Goal: Browse casually: Explore the website without a specific task or goal

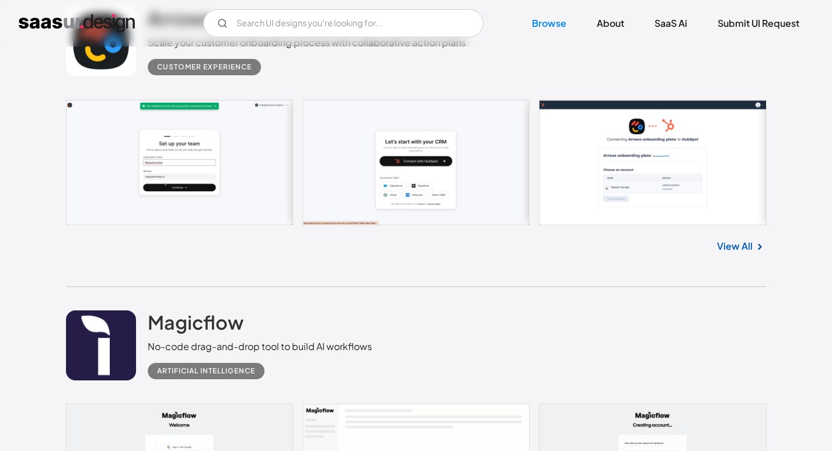
scroll to position [1110, 0]
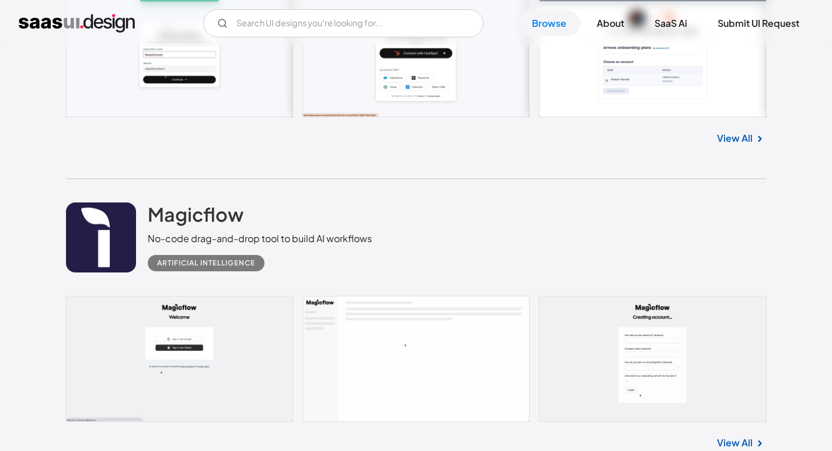
click at [182, 348] on link at bounding box center [416, 359] width 701 height 126
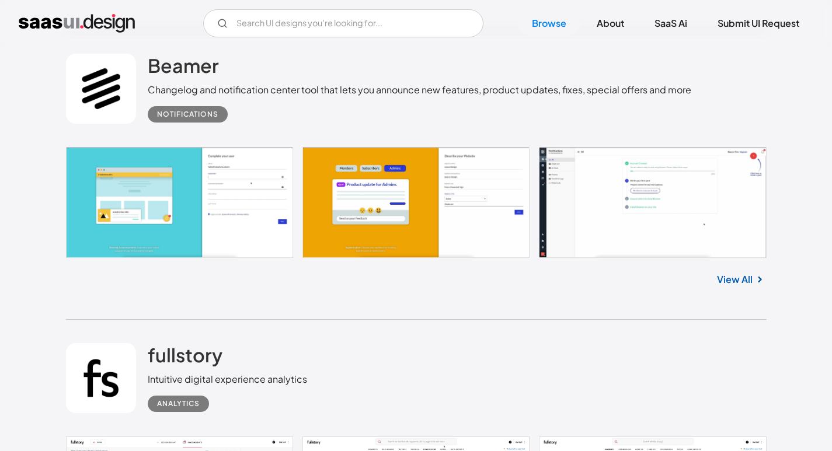
scroll to position [1635, 0]
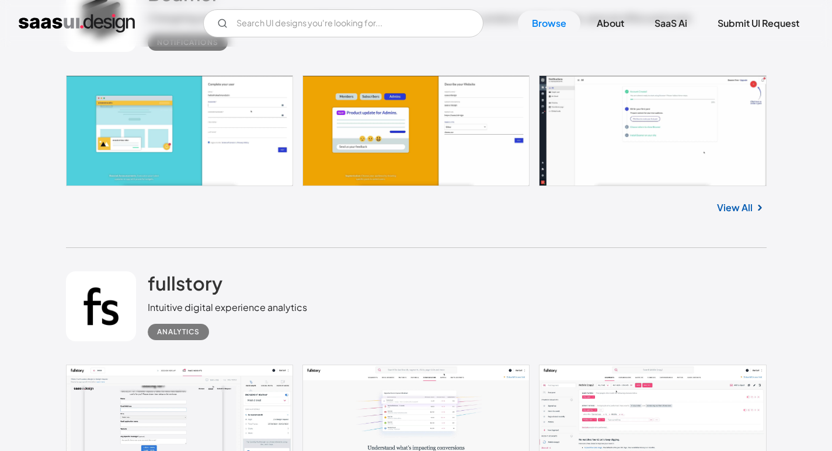
click at [108, 129] on link at bounding box center [416, 130] width 701 height 110
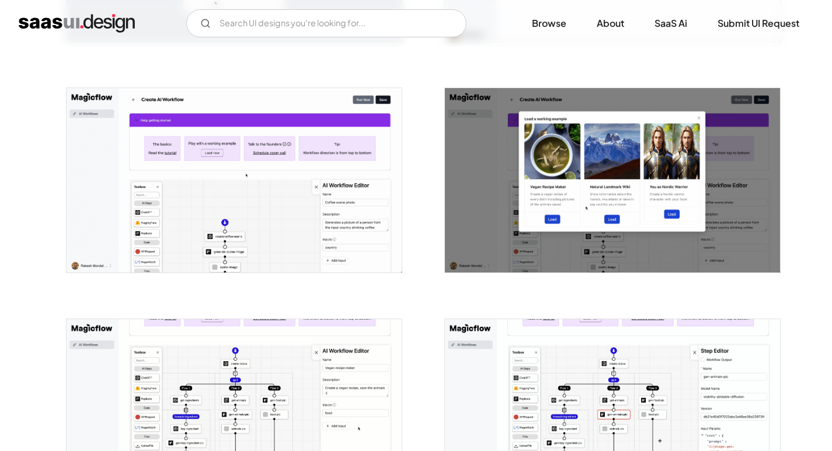
scroll to position [759, 0]
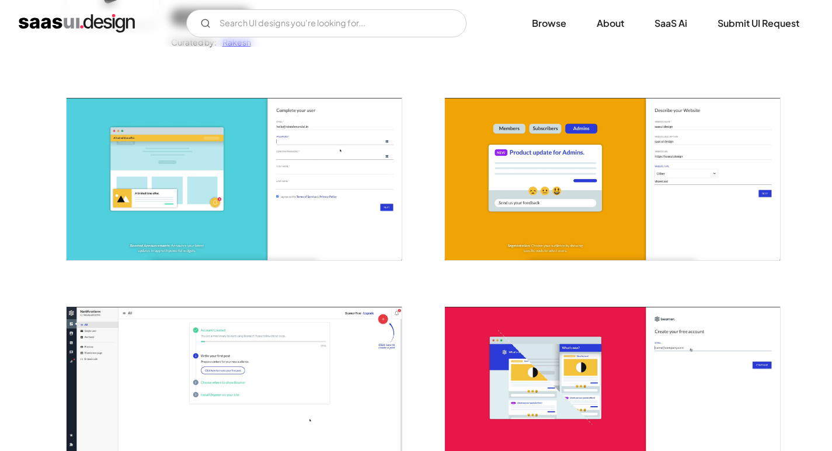
scroll to position [350, 0]
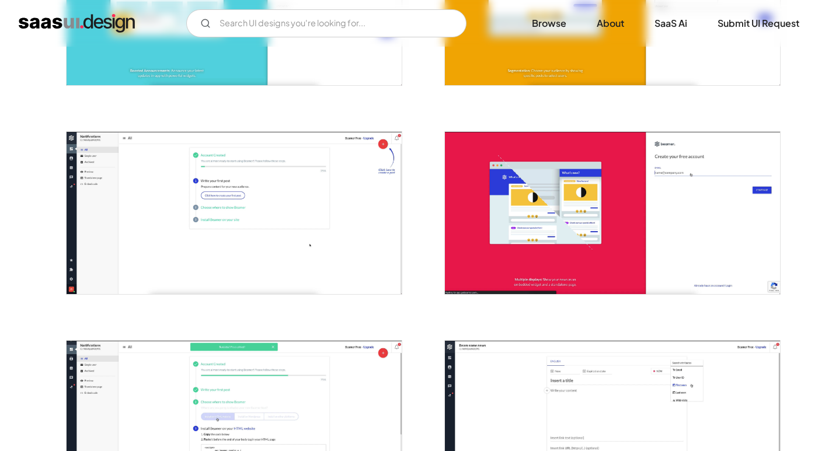
click at [127, 174] on img "open lightbox" at bounding box center [234, 213] width 335 height 162
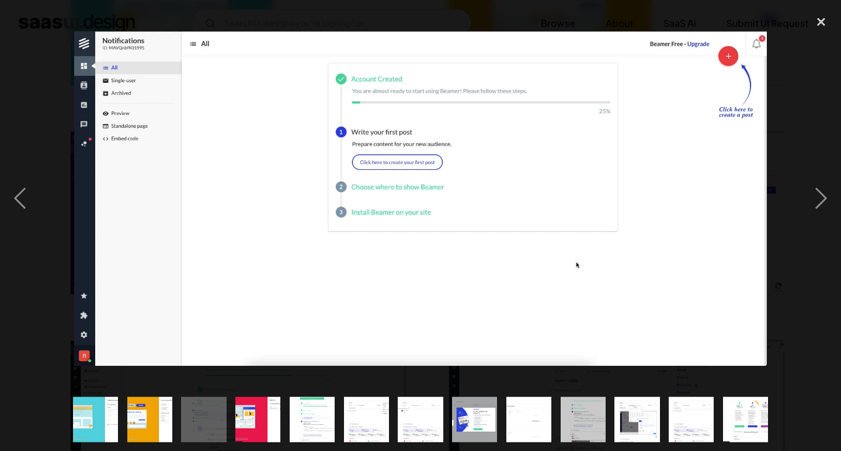
click at [79, 63] on img at bounding box center [420, 198] width 692 height 335
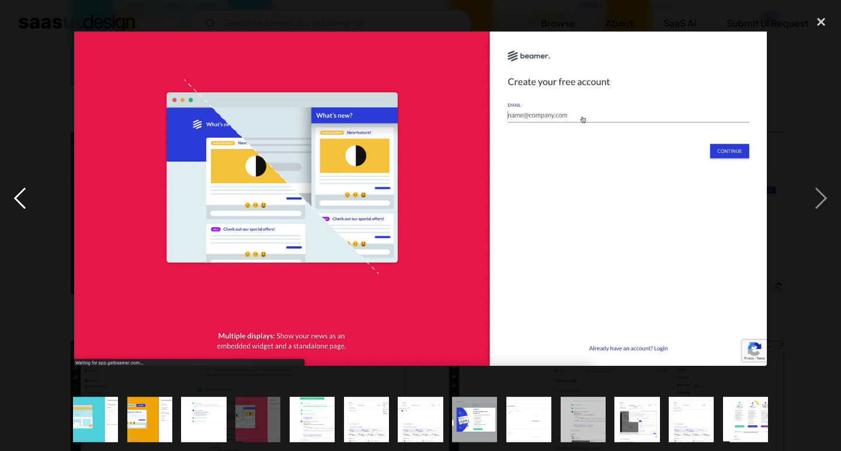
click at [25, 193] on div "previous image" at bounding box center [20, 198] width 40 height 379
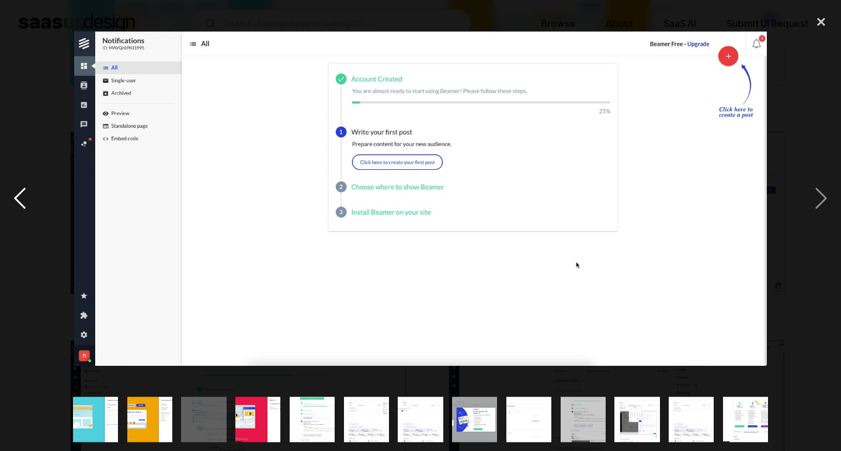
click at [25, 193] on div "previous image" at bounding box center [20, 198] width 40 height 379
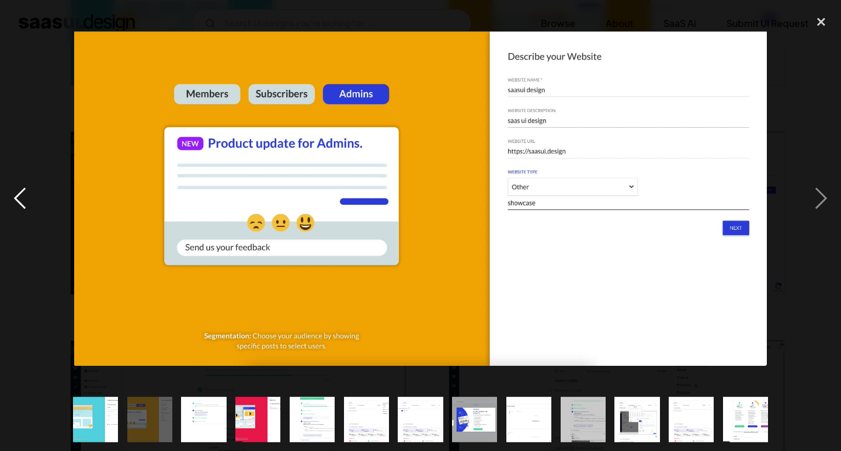
click at [25, 193] on div "previous image" at bounding box center [20, 198] width 40 height 379
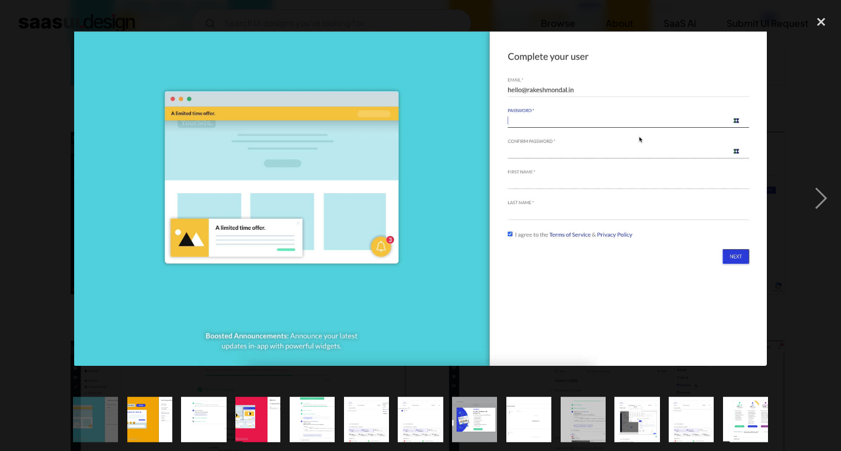
click at [25, 193] on div "previous image" at bounding box center [20, 198] width 40 height 379
click at [824, 26] on div "close lightbox" at bounding box center [821, 22] width 40 height 26
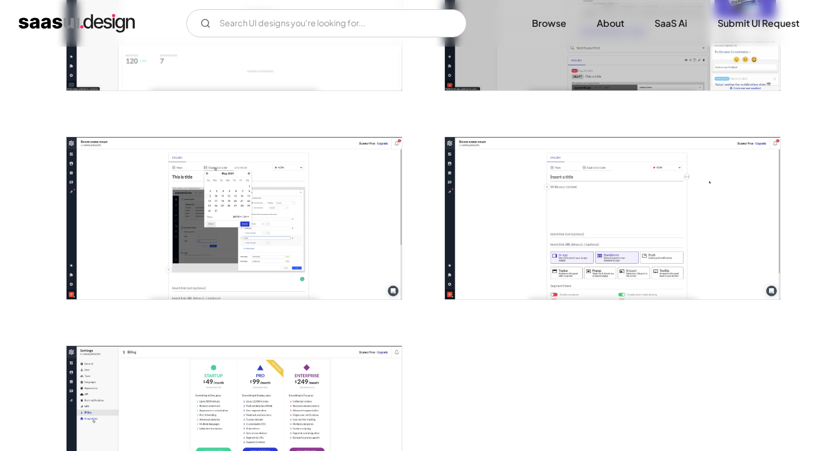
scroll to position [1136, 0]
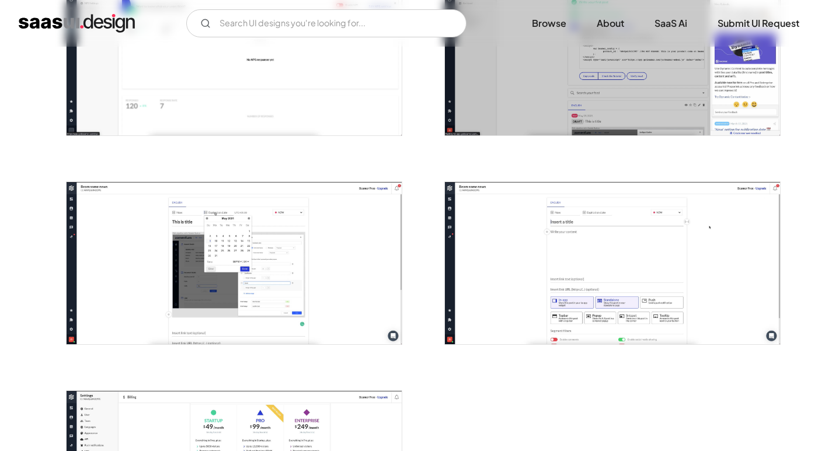
click at [214, 237] on img "open lightbox" at bounding box center [234, 263] width 335 height 162
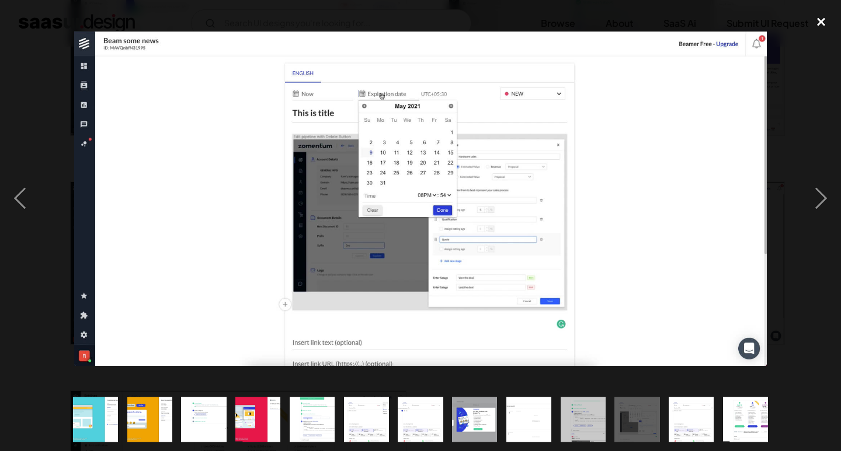
click at [821, 22] on div "close lightbox" at bounding box center [821, 22] width 40 height 26
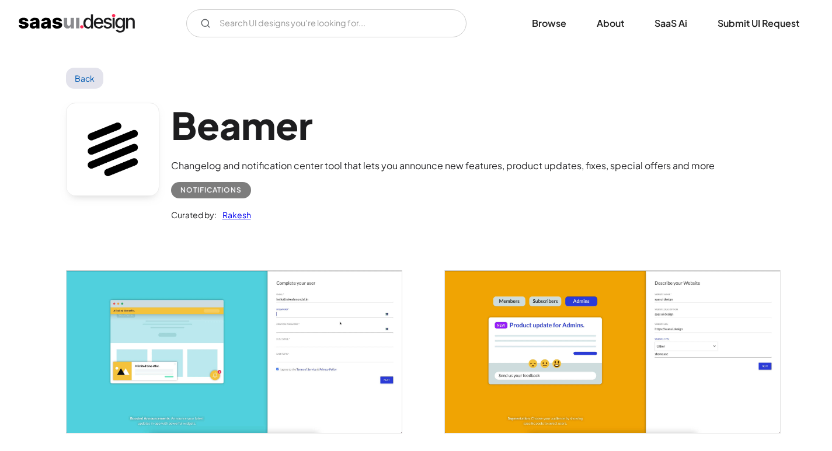
scroll to position [0, 0]
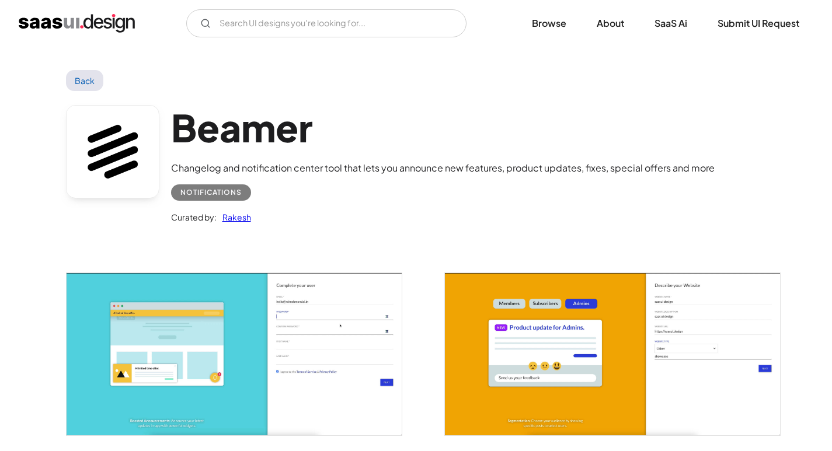
click at [79, 79] on link "Back" at bounding box center [85, 80] width 38 height 21
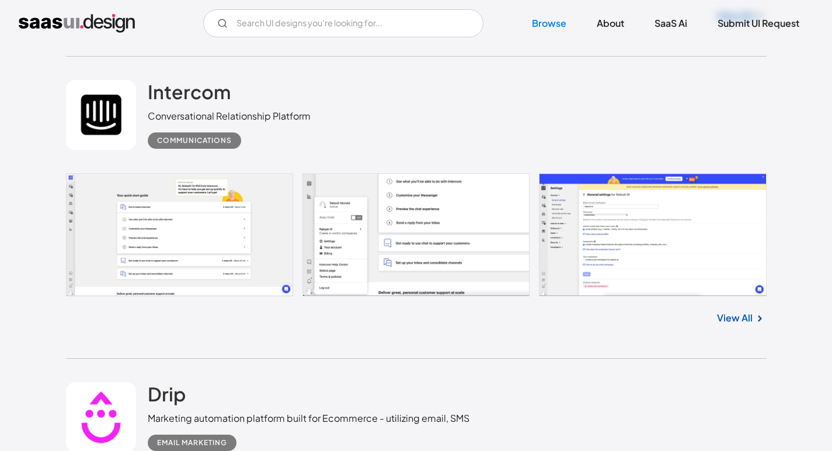
scroll to position [3446, 0]
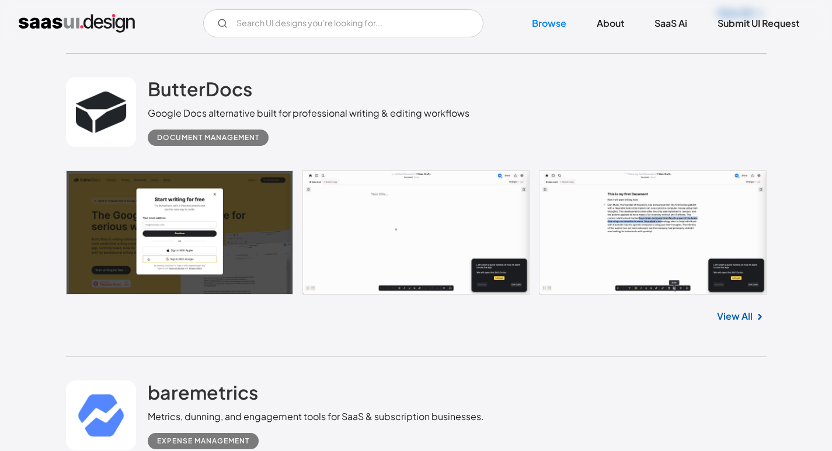
scroll to position [4965, 0]
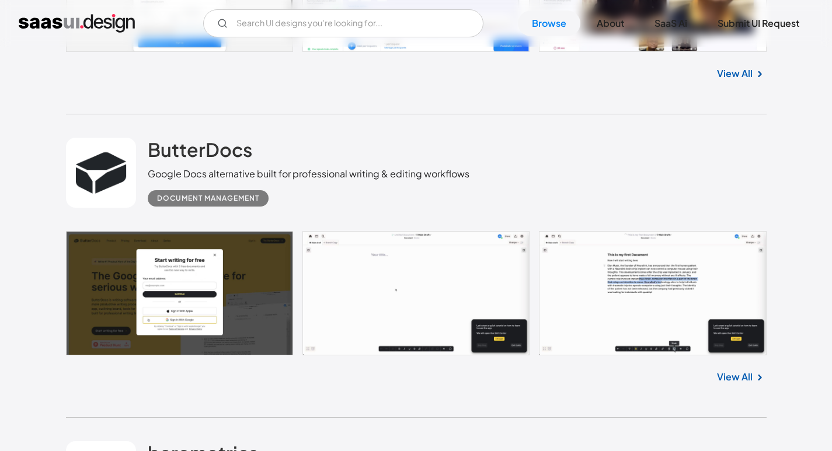
scroll to position [4790, 0]
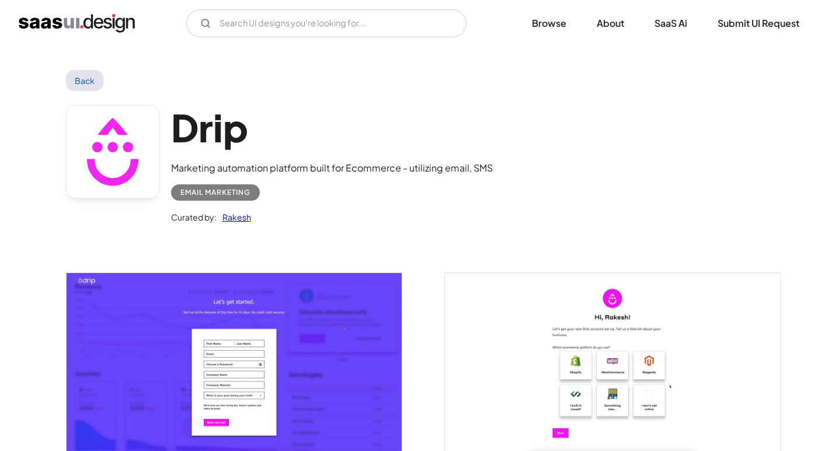
click at [283, 332] on img "open lightbox" at bounding box center [234, 363] width 335 height 180
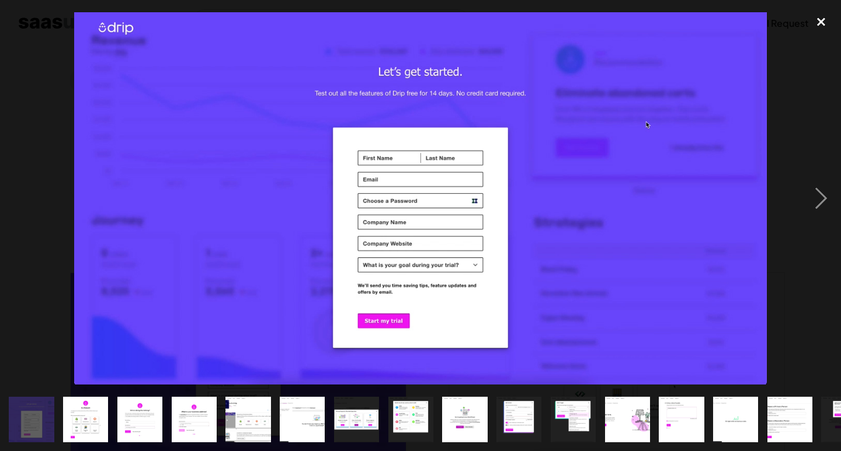
click at [818, 21] on div "close lightbox" at bounding box center [821, 22] width 40 height 26
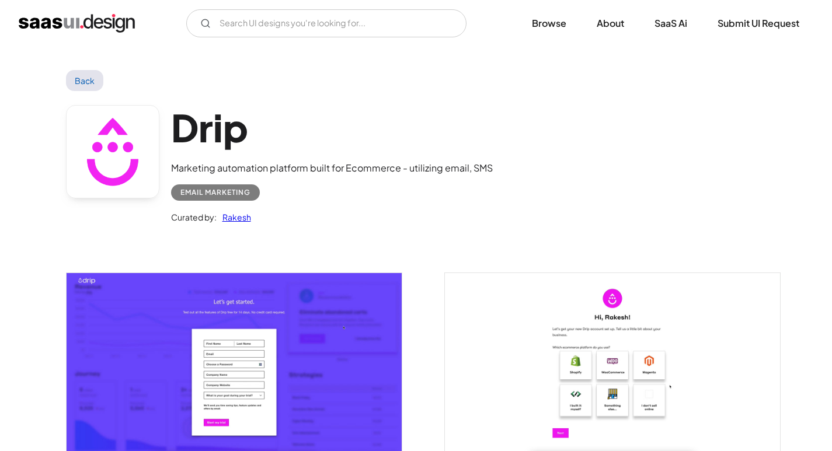
click at [81, 79] on link "Back" at bounding box center [85, 80] width 38 height 21
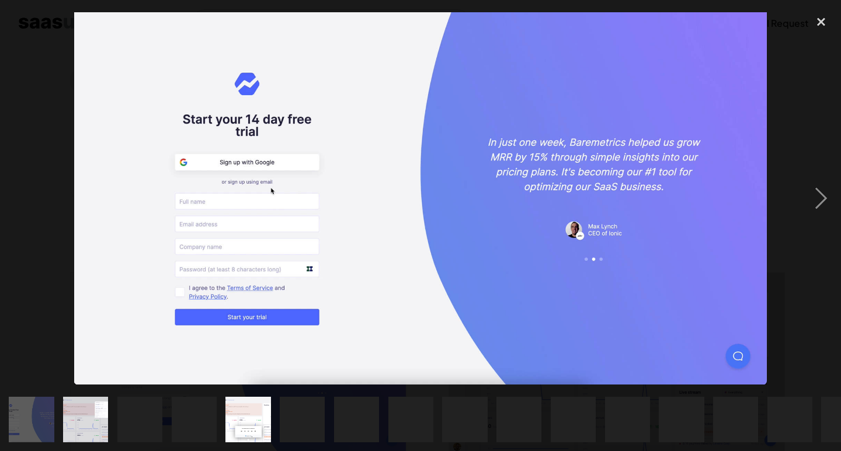
drag, startPoint x: 488, startPoint y: 136, endPoint x: 648, endPoint y: 198, distance: 171.1
click at [648, 198] on img at bounding box center [420, 198] width 692 height 373
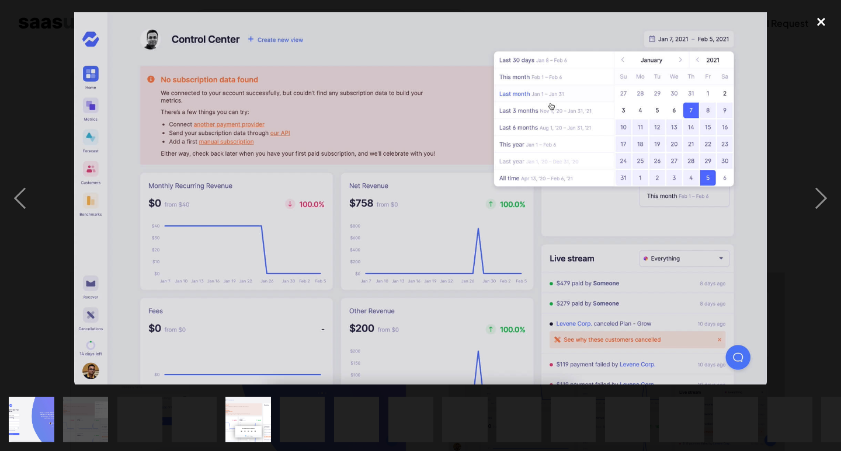
click at [826, 18] on div "close lightbox" at bounding box center [821, 22] width 40 height 26
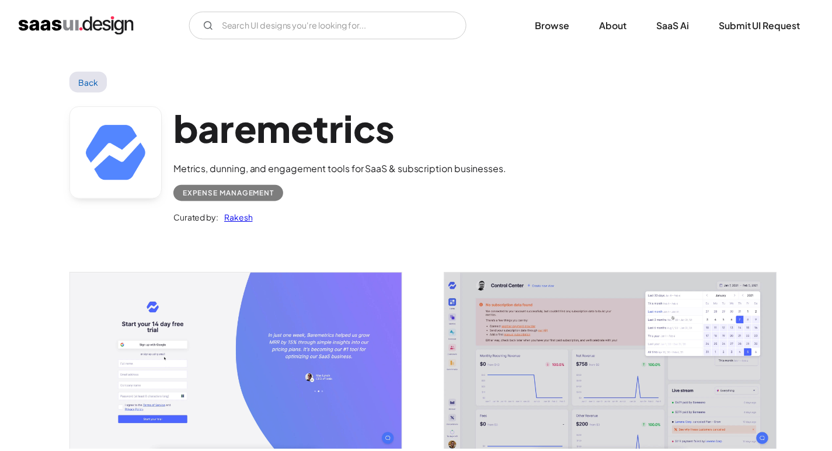
scroll to position [3, 0]
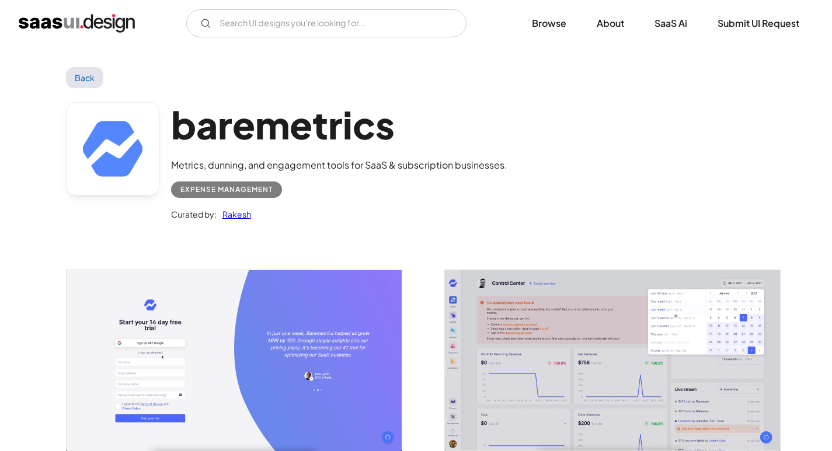
click at [192, 300] on img "open lightbox" at bounding box center [234, 360] width 335 height 180
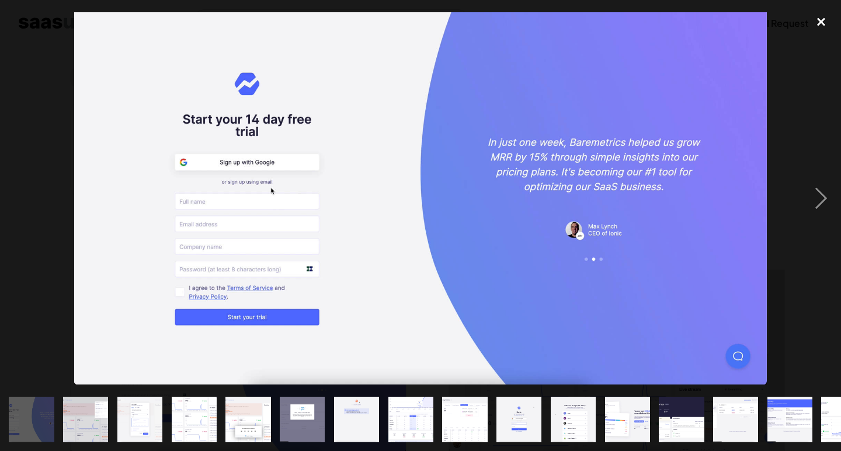
click at [817, 25] on div "close lightbox" at bounding box center [821, 22] width 40 height 26
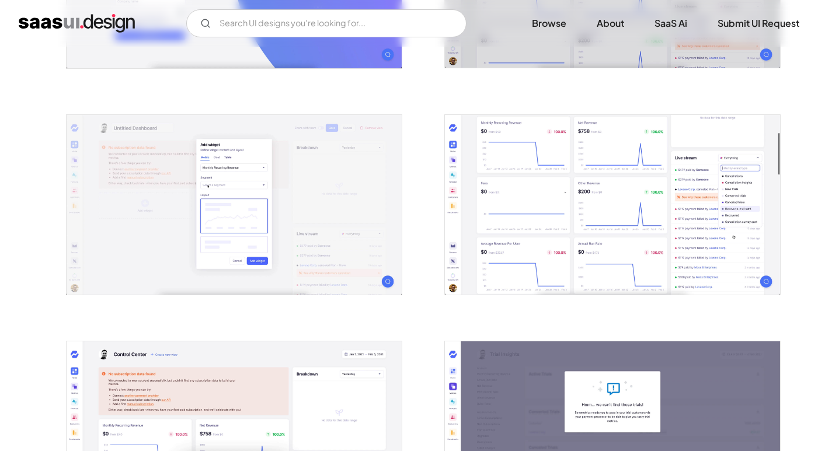
scroll to position [412, 0]
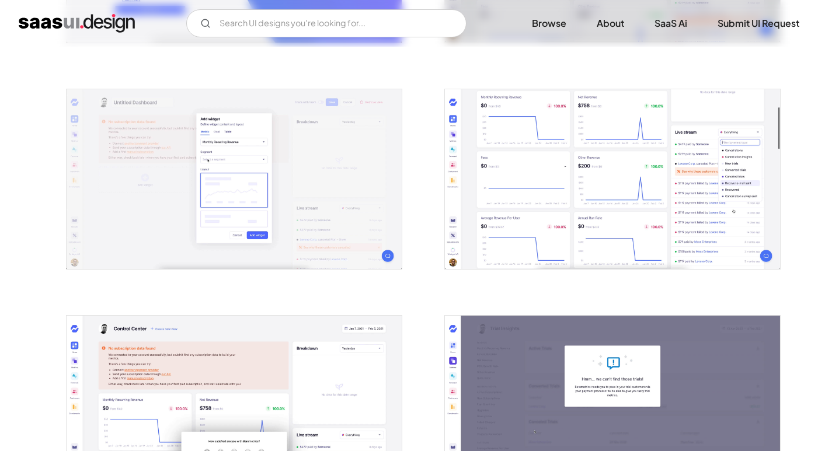
click at [537, 187] on img "open lightbox" at bounding box center [612, 179] width 335 height 180
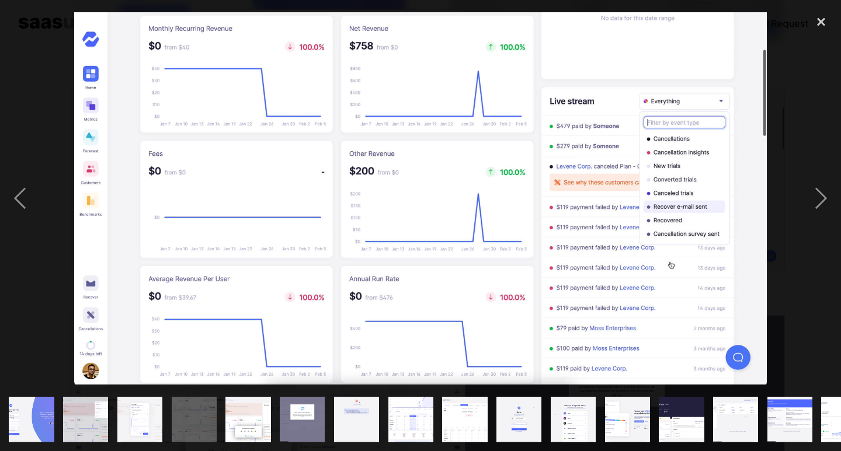
drag, startPoint x: 91, startPoint y: 56, endPoint x: 85, endPoint y: 166, distance: 110.0
click at [85, 166] on img at bounding box center [420, 198] width 692 height 372
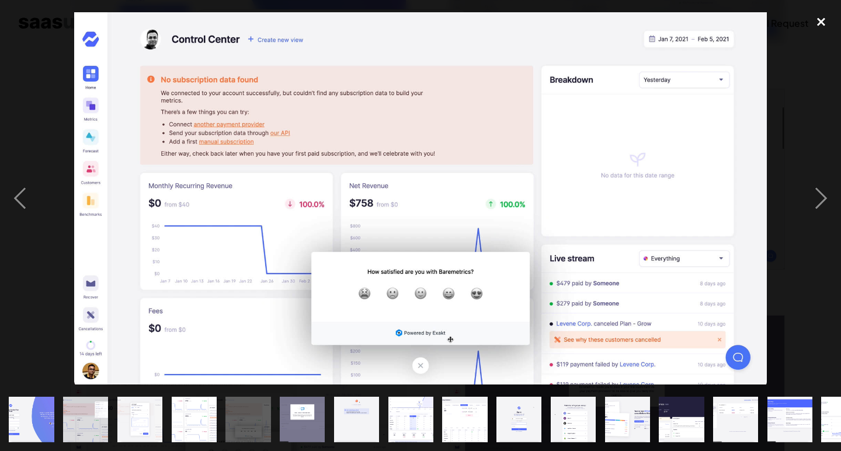
click at [821, 22] on div "close lightbox" at bounding box center [821, 22] width 40 height 26
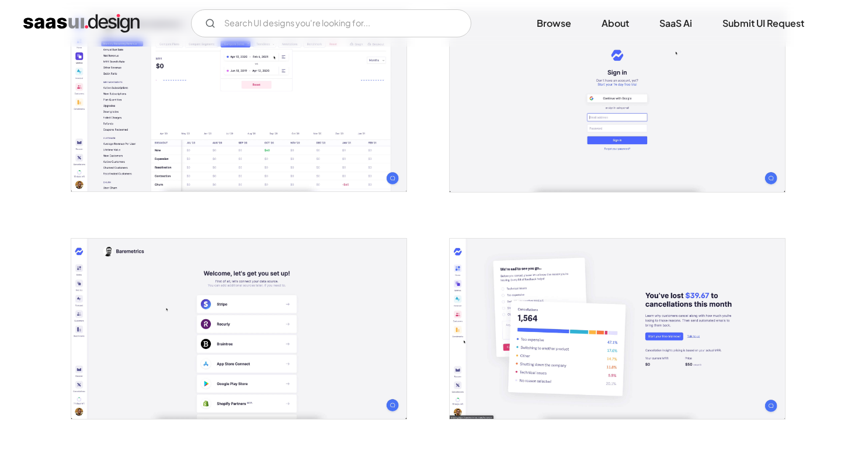
scroll to position [879, 0]
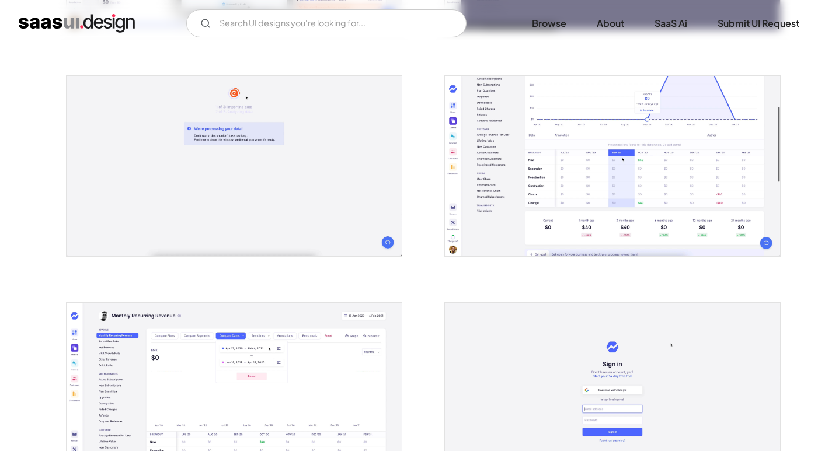
click at [132, 336] on img "open lightbox" at bounding box center [234, 393] width 335 height 180
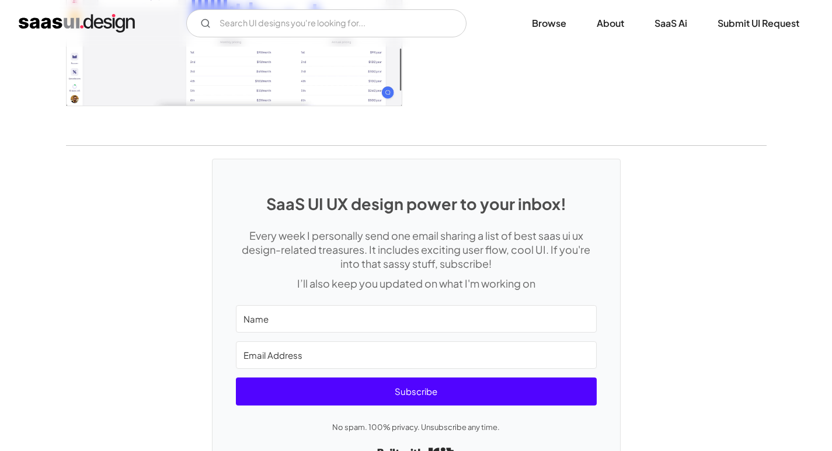
scroll to position [2471, 0]
